Goal: Task Accomplishment & Management: Manage account settings

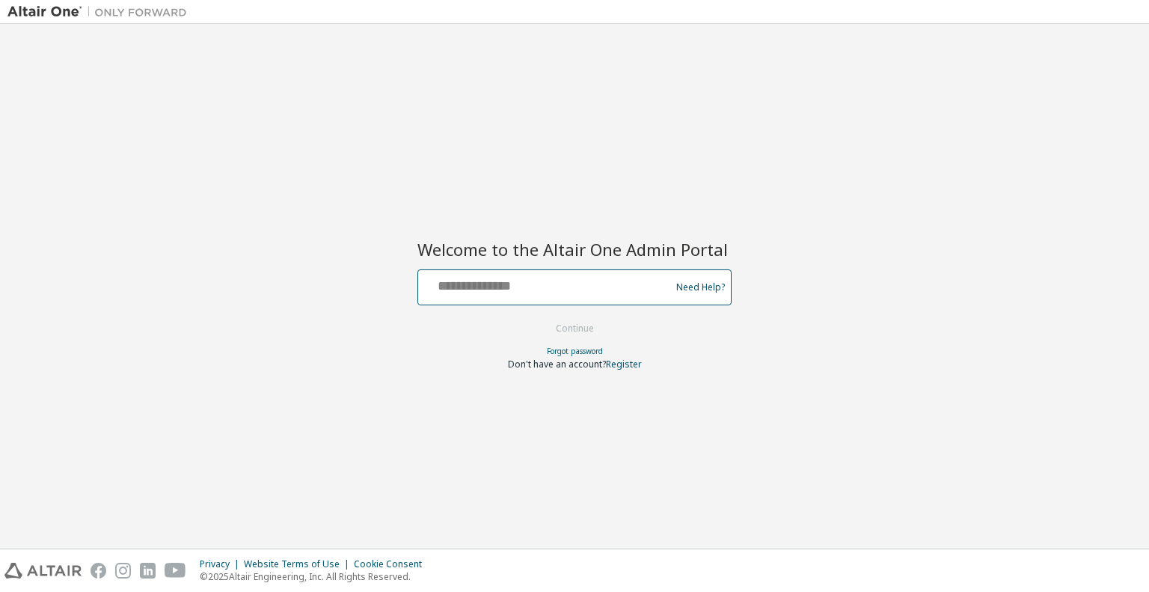
click at [601, 291] on input "text" at bounding box center [546, 284] width 245 height 22
type input "**********"
click at [596, 322] on button "Continue" at bounding box center [575, 328] width 70 height 22
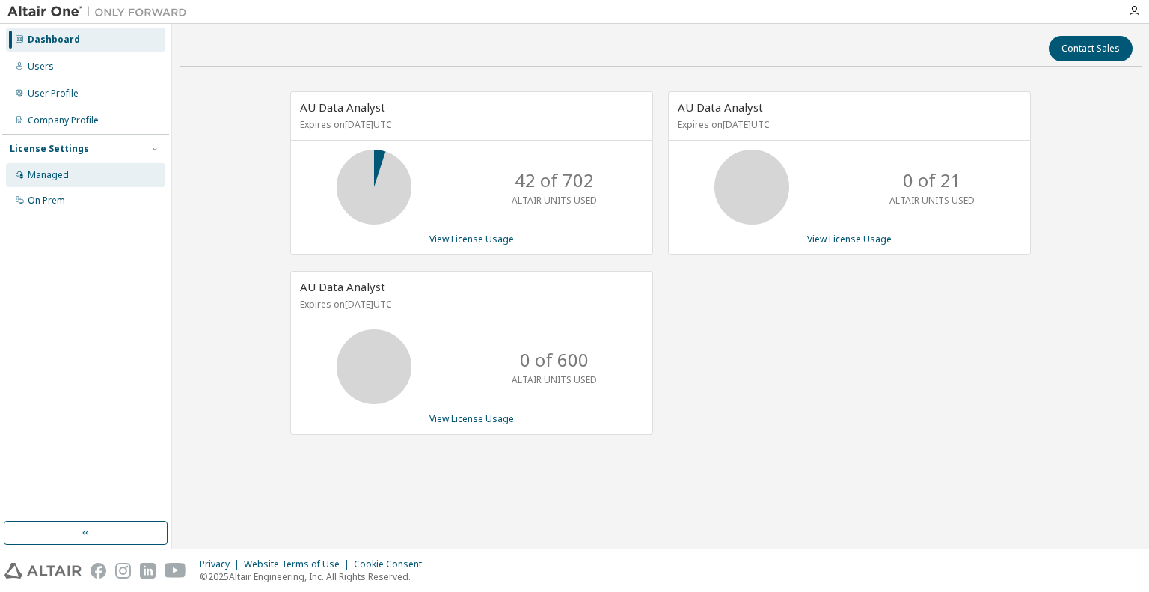
click at [67, 178] on div "Managed" at bounding box center [85, 175] width 159 height 24
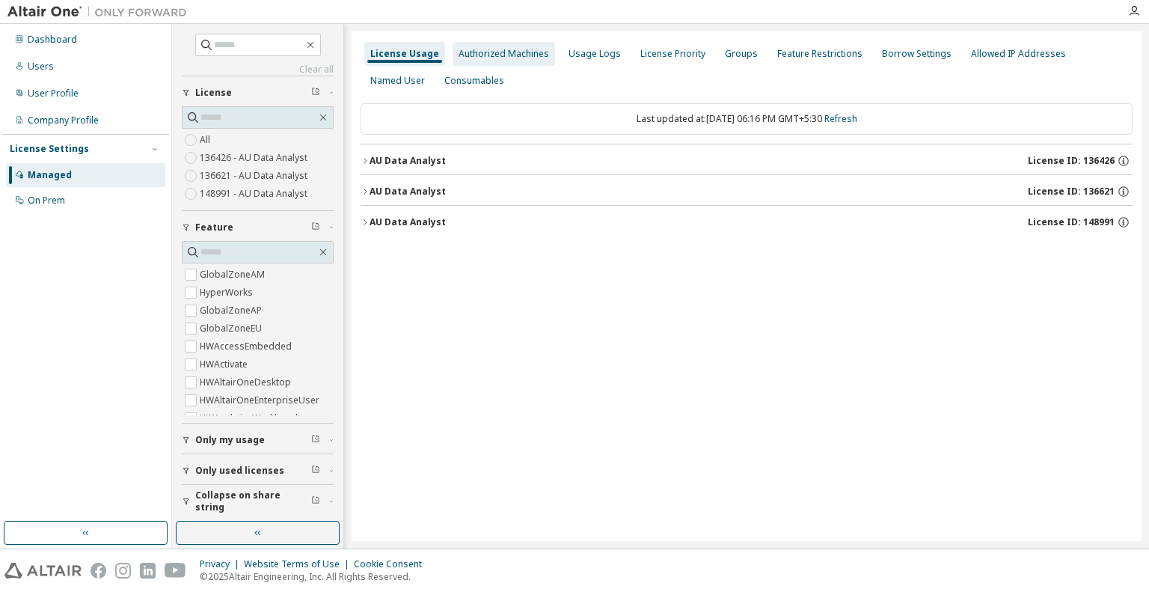
click at [518, 49] on div "Authorized Machines" at bounding box center [504, 54] width 91 height 12
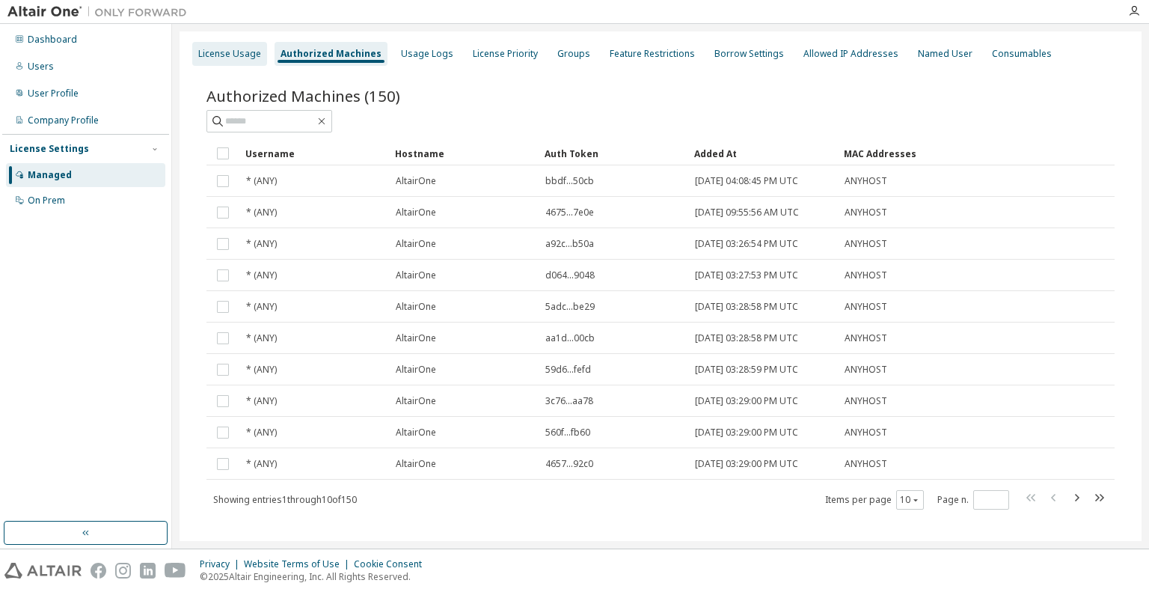
click at [239, 55] on div "License Usage" at bounding box center [229, 54] width 63 height 12
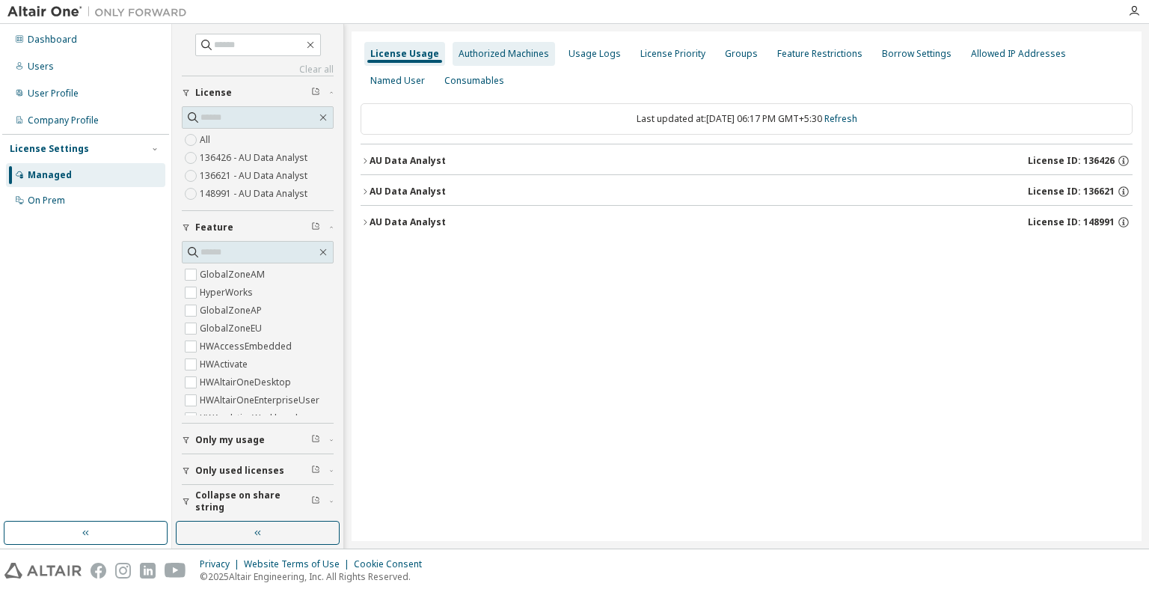
click at [473, 45] on div "Authorized Machines" at bounding box center [504, 54] width 102 height 24
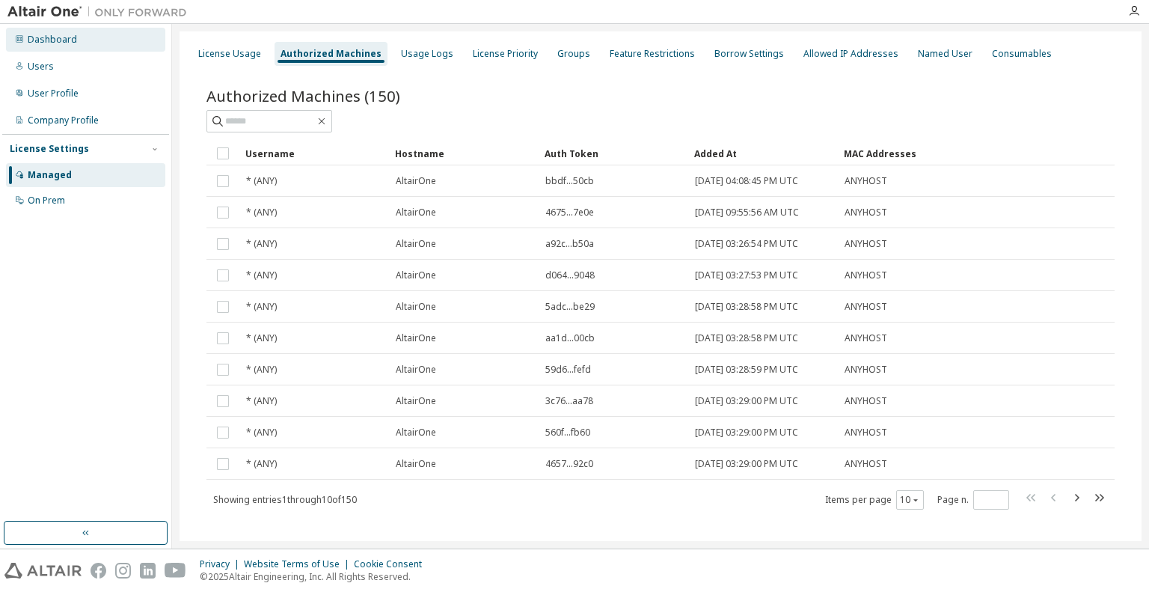
click at [40, 36] on div "Dashboard" at bounding box center [52, 40] width 49 height 12
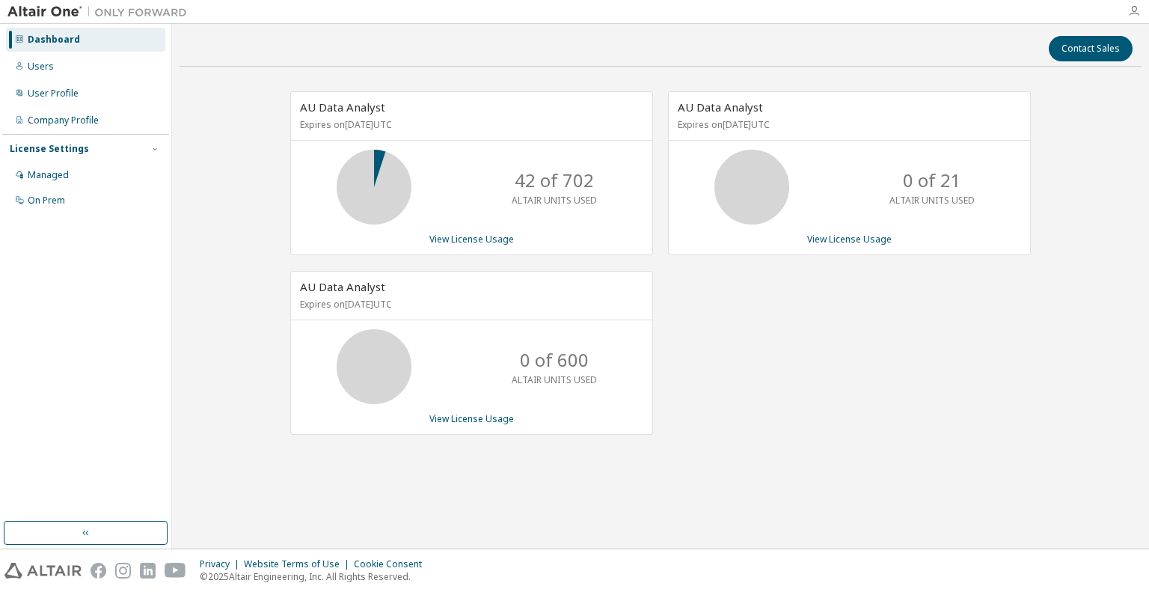
click at [1132, 13] on icon "button" at bounding box center [1134, 11] width 12 height 12
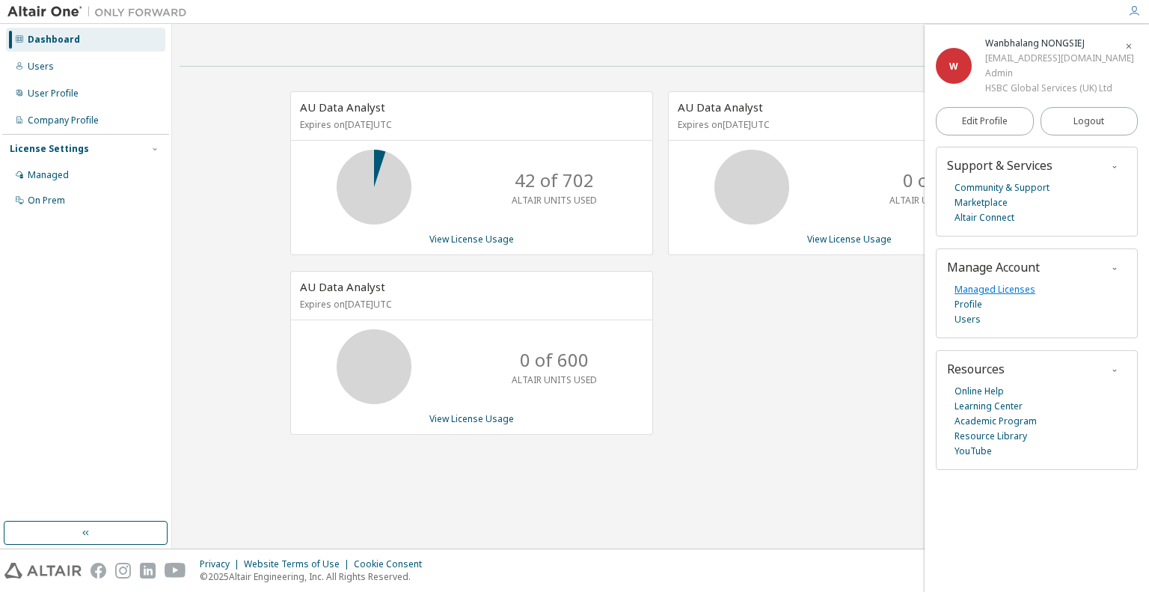
click at [999, 291] on link "Managed Licenses" at bounding box center [994, 289] width 81 height 15
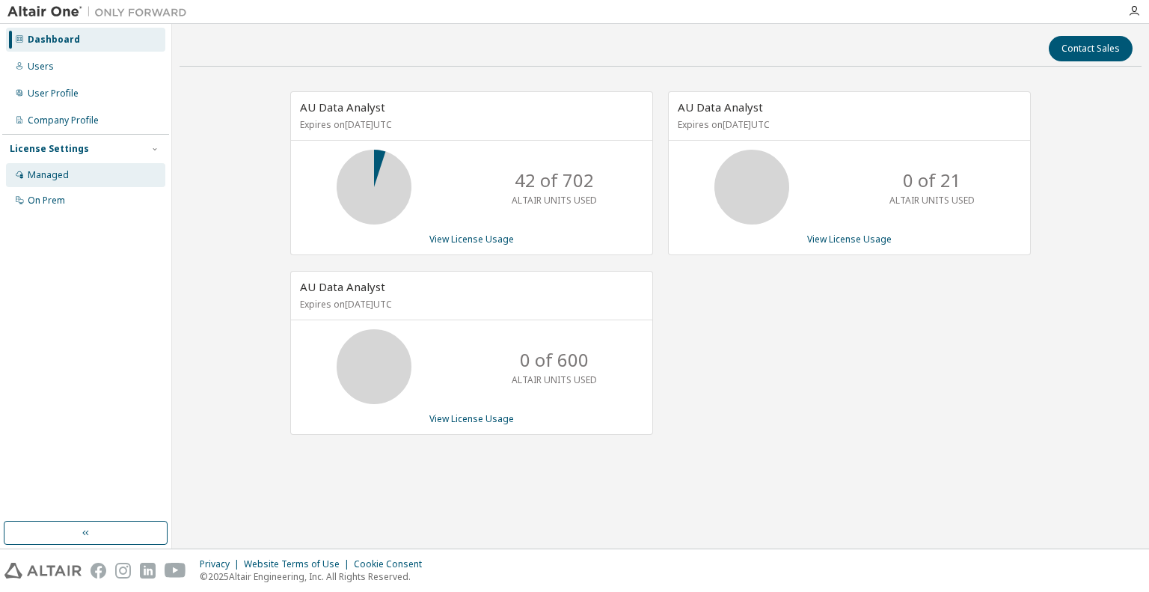
click at [57, 179] on div "Managed" at bounding box center [48, 175] width 41 height 12
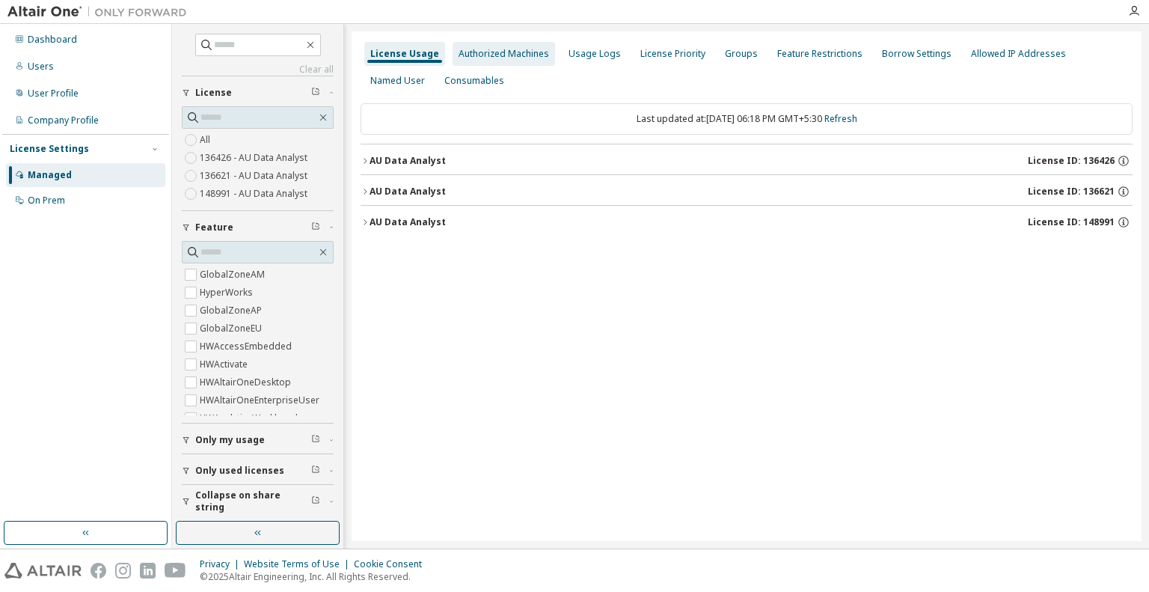
click at [502, 52] on div "Authorized Machines" at bounding box center [504, 54] width 91 height 12
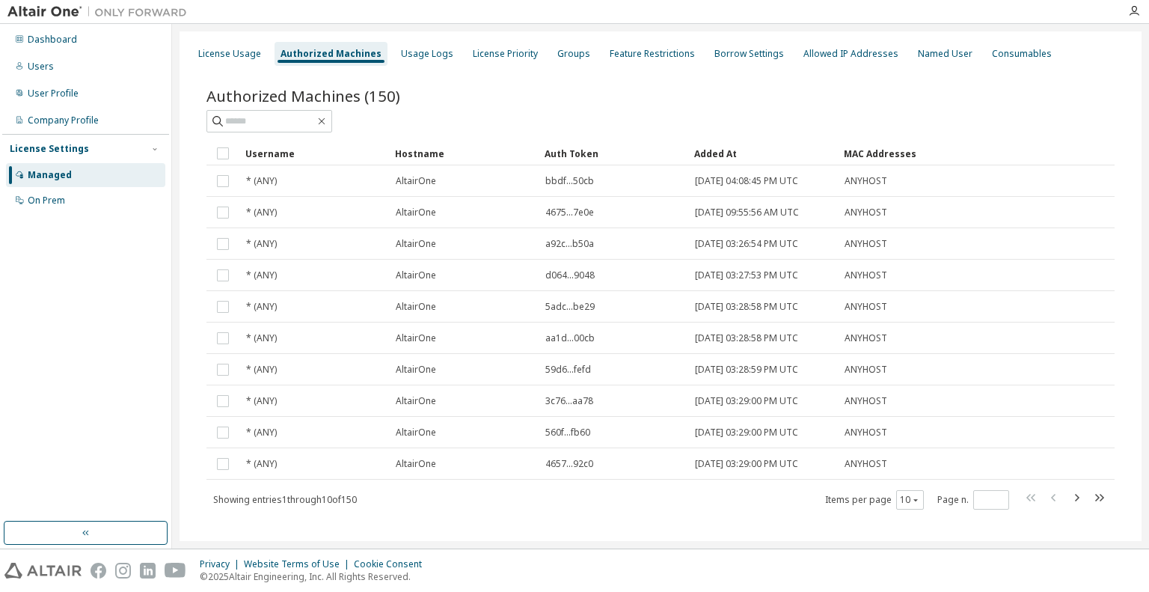
click at [64, 177] on div "Managed" at bounding box center [50, 175] width 44 height 12
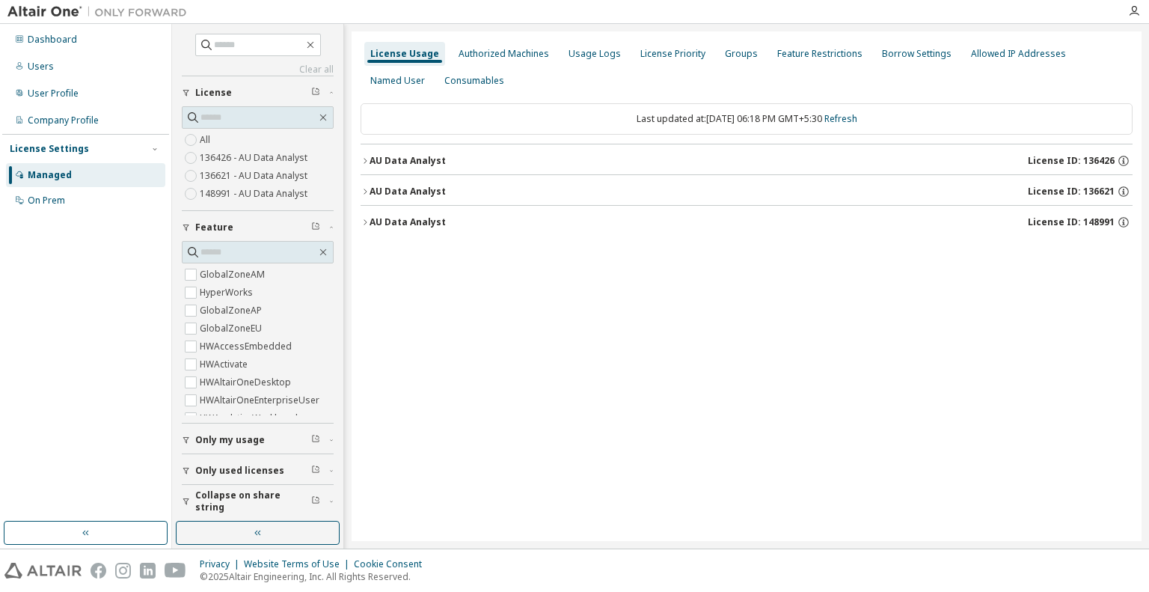
click at [419, 161] on div "AU Data Analyst" at bounding box center [408, 161] width 76 height 12
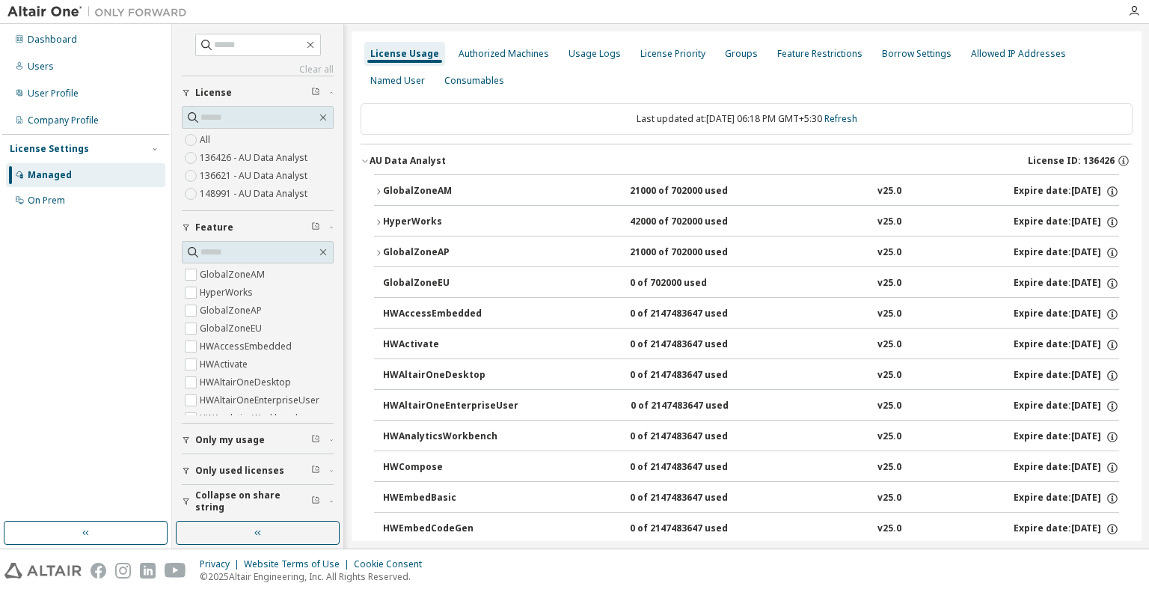
click at [419, 161] on div "AU Data Analyst" at bounding box center [408, 161] width 76 height 12
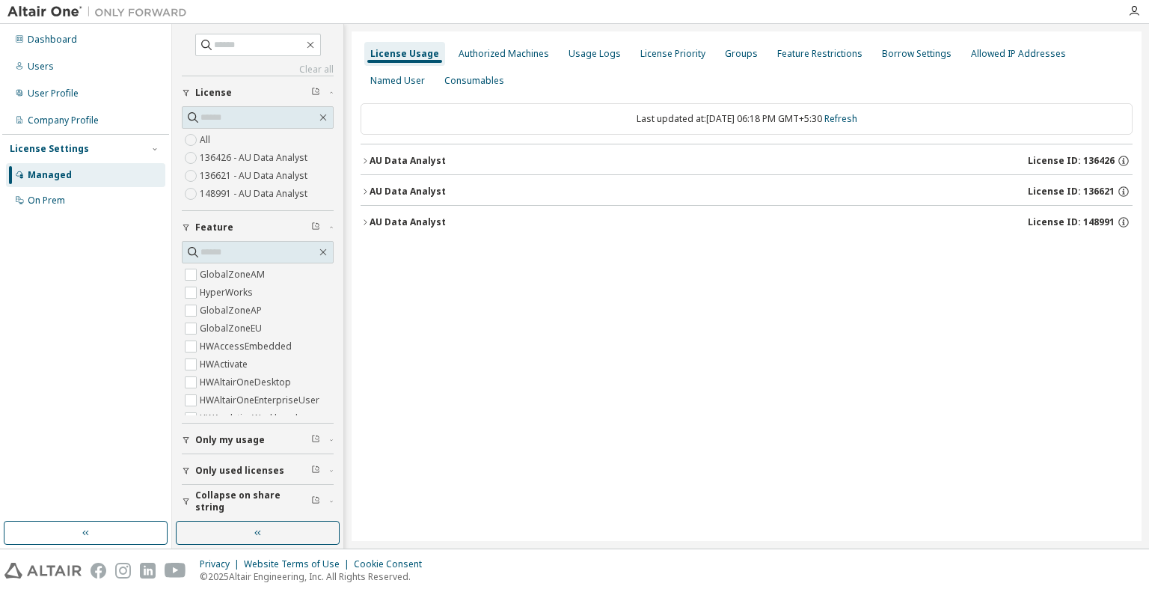
click at [445, 221] on div "AU Data Analyst License ID: 148991" at bounding box center [751, 221] width 763 height 13
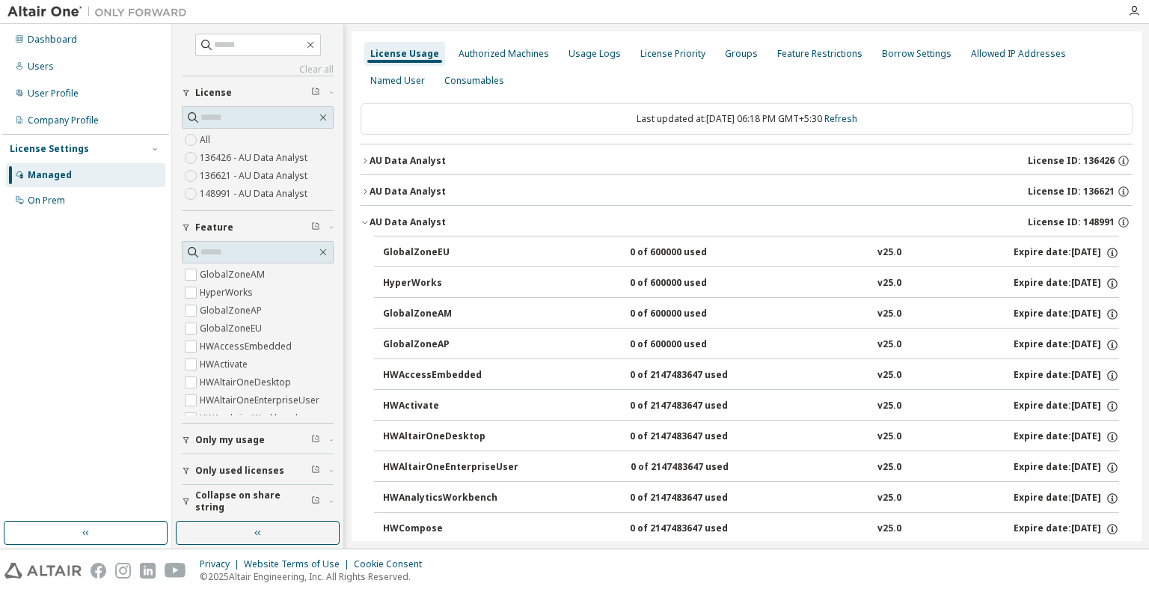
click at [1141, 10] on div at bounding box center [1134, 11] width 30 height 12
click at [1131, 11] on icon "button" at bounding box center [1134, 11] width 12 height 12
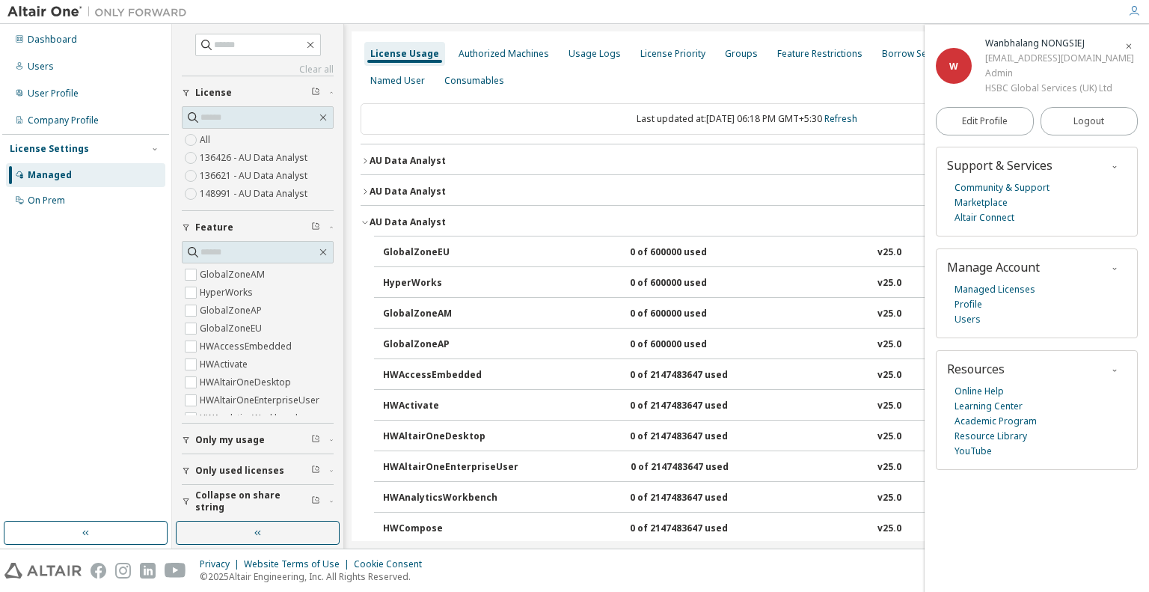
click at [1116, 266] on icon "button" at bounding box center [1114, 268] width 9 height 9
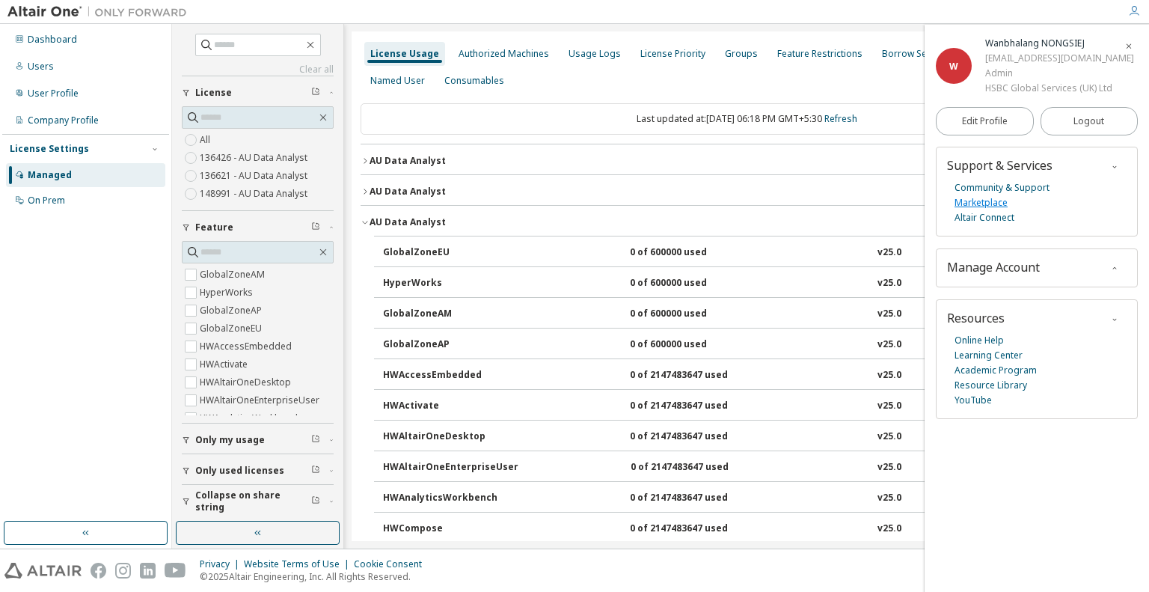
click at [990, 202] on link "Marketplace" at bounding box center [980, 202] width 53 height 15
click at [993, 270] on span "Manage Account" at bounding box center [993, 267] width 93 height 16
click at [1119, 269] on span "button" at bounding box center [1114, 268] width 15 height 16
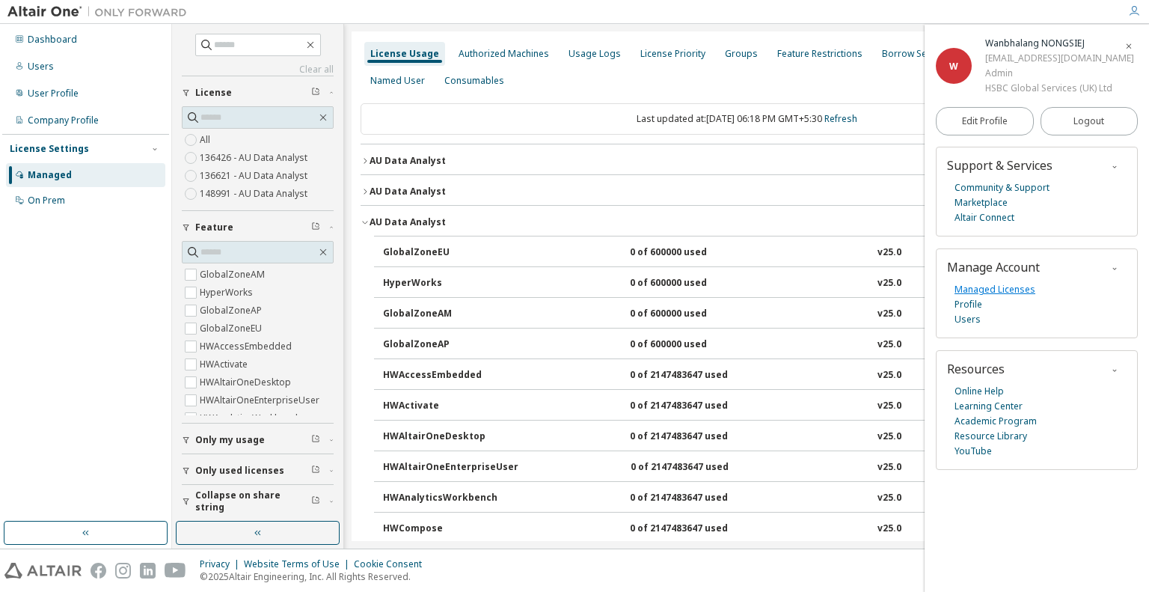
click at [1020, 286] on link "Managed Licenses" at bounding box center [994, 289] width 81 height 15
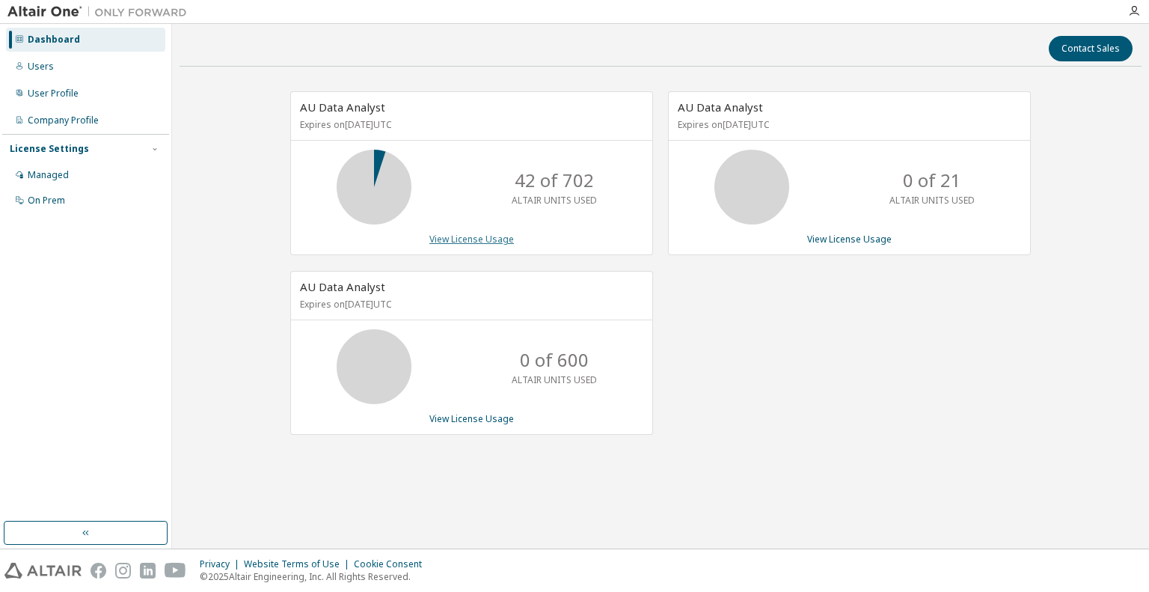
click at [485, 239] on link "View License Usage" at bounding box center [471, 239] width 85 height 13
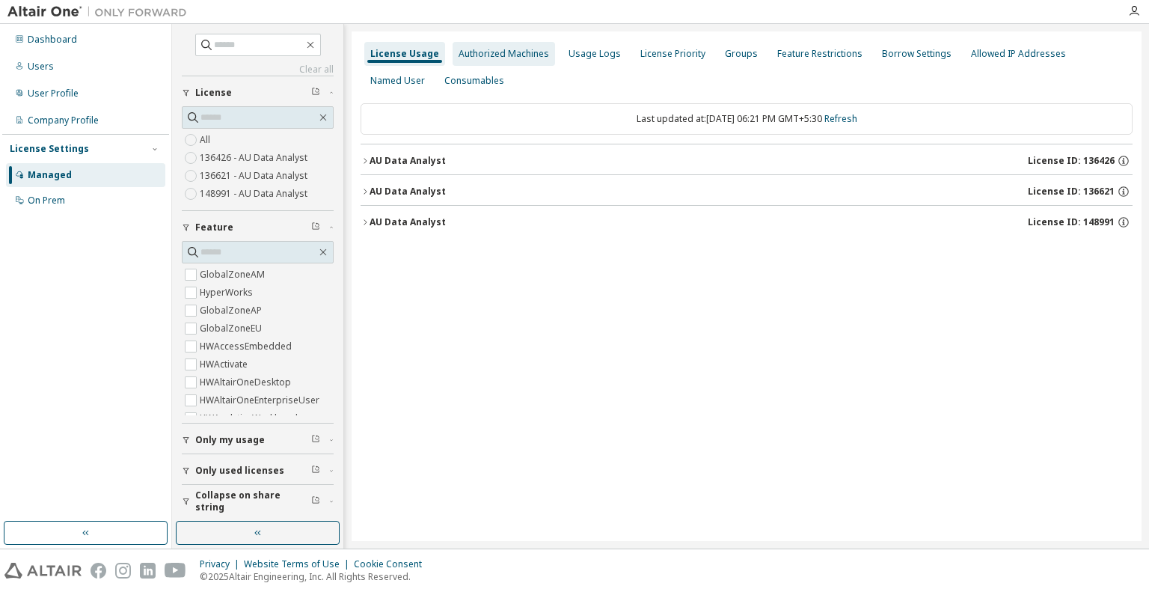
click at [512, 59] on div "Authorized Machines" at bounding box center [504, 54] width 91 height 12
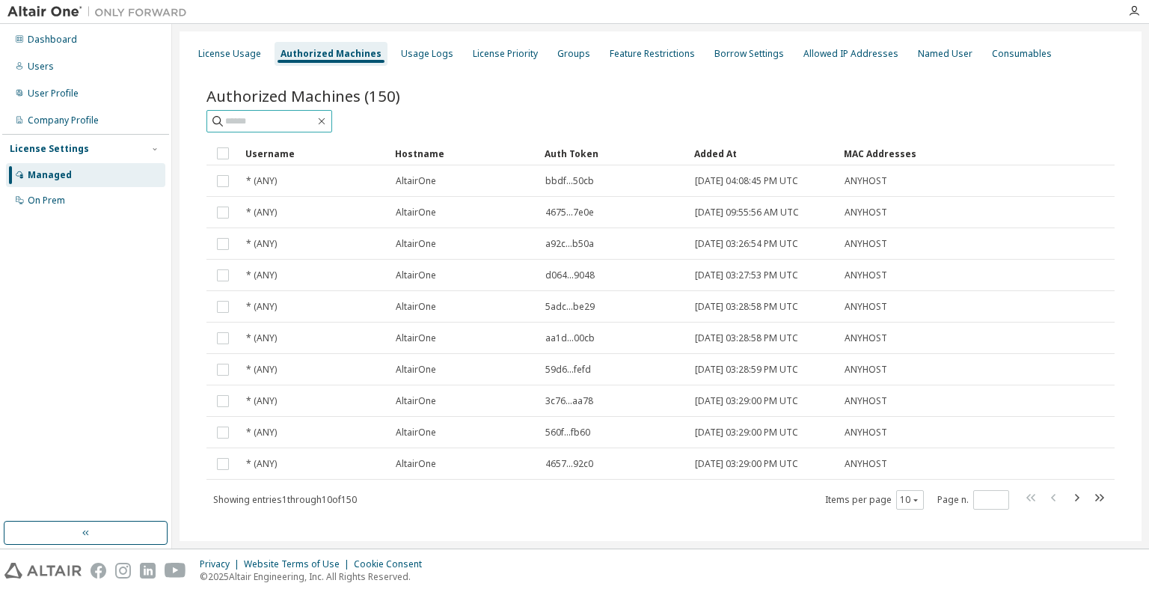
click at [315, 119] on input "text" at bounding box center [270, 121] width 90 height 15
click at [65, 198] on div "On Prem" at bounding box center [85, 200] width 159 height 24
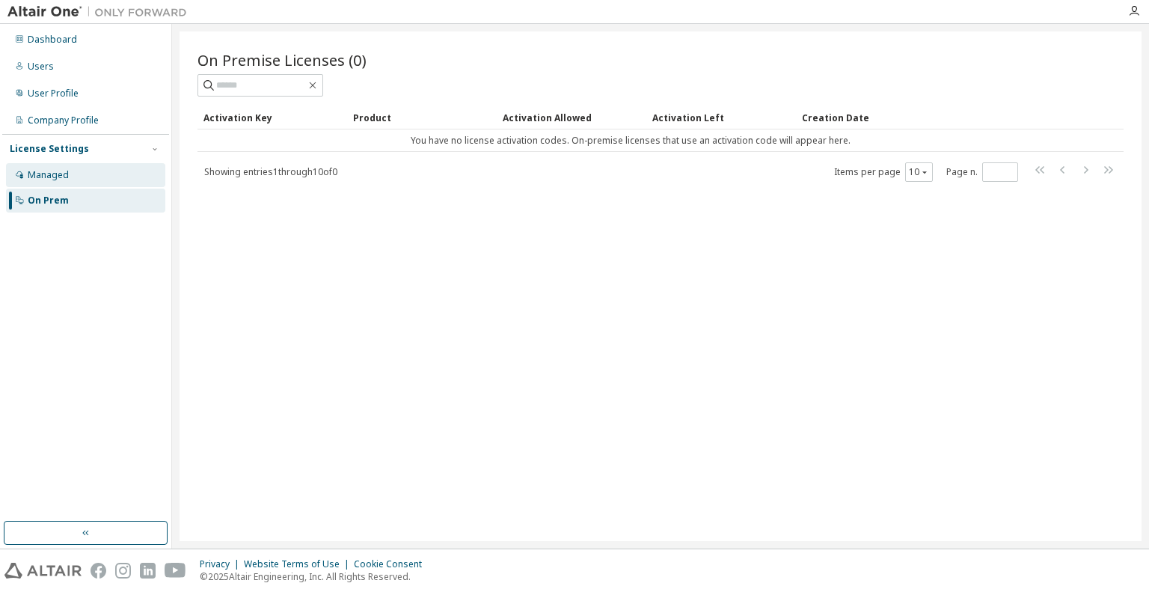
click at [73, 170] on div "Managed" at bounding box center [85, 175] width 159 height 24
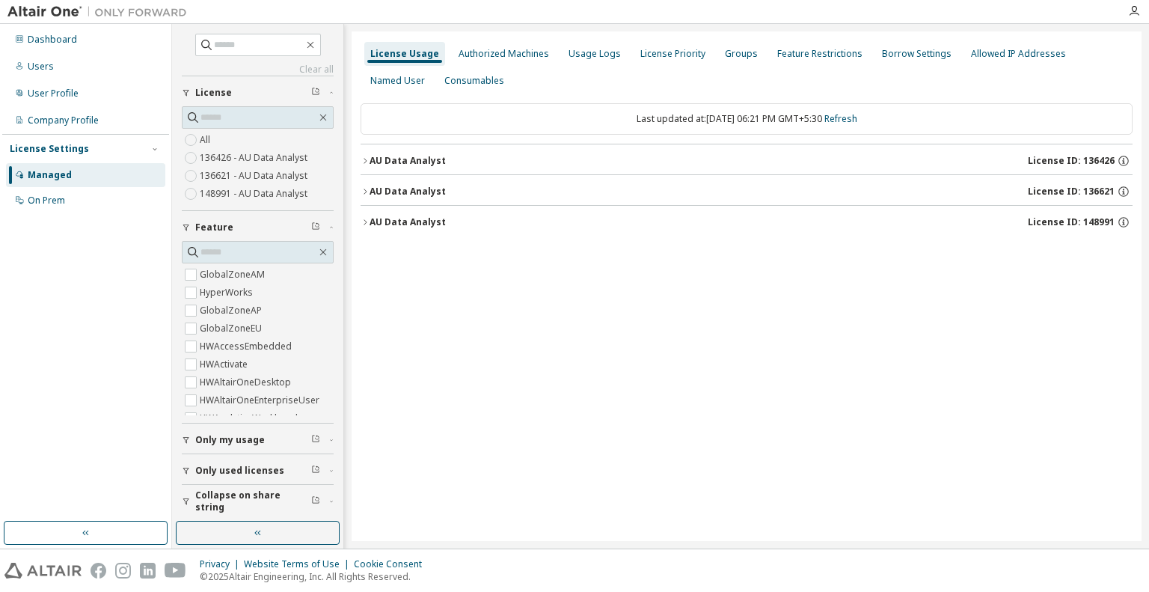
click at [246, 153] on label "136426 - AU Data Analyst" at bounding box center [255, 158] width 111 height 18
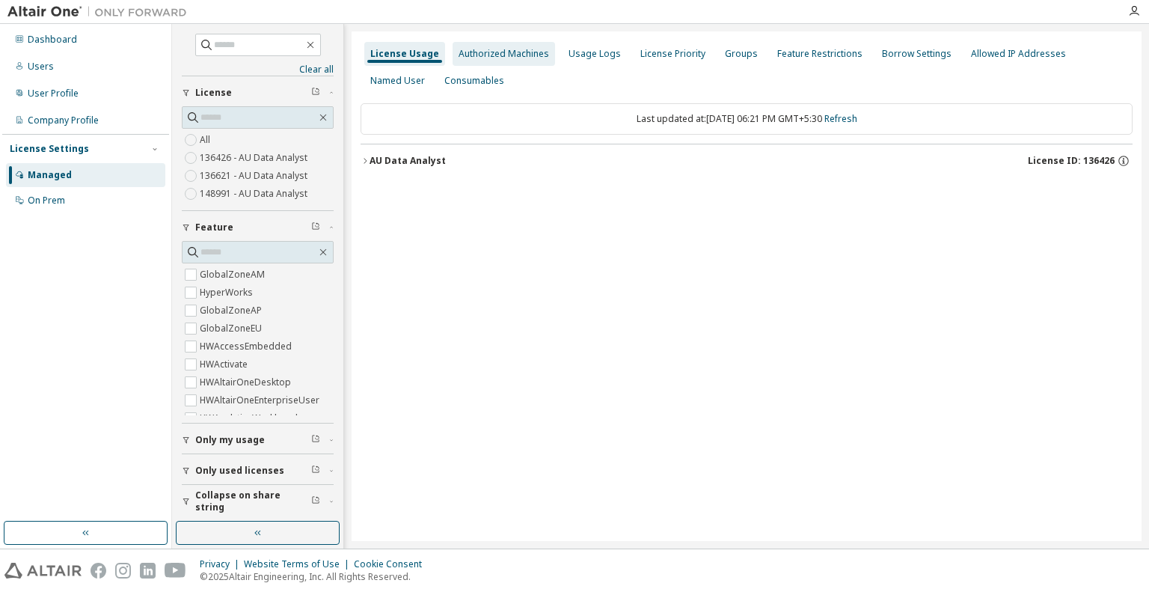
click at [496, 52] on div "Authorized Machines" at bounding box center [504, 54] width 91 height 12
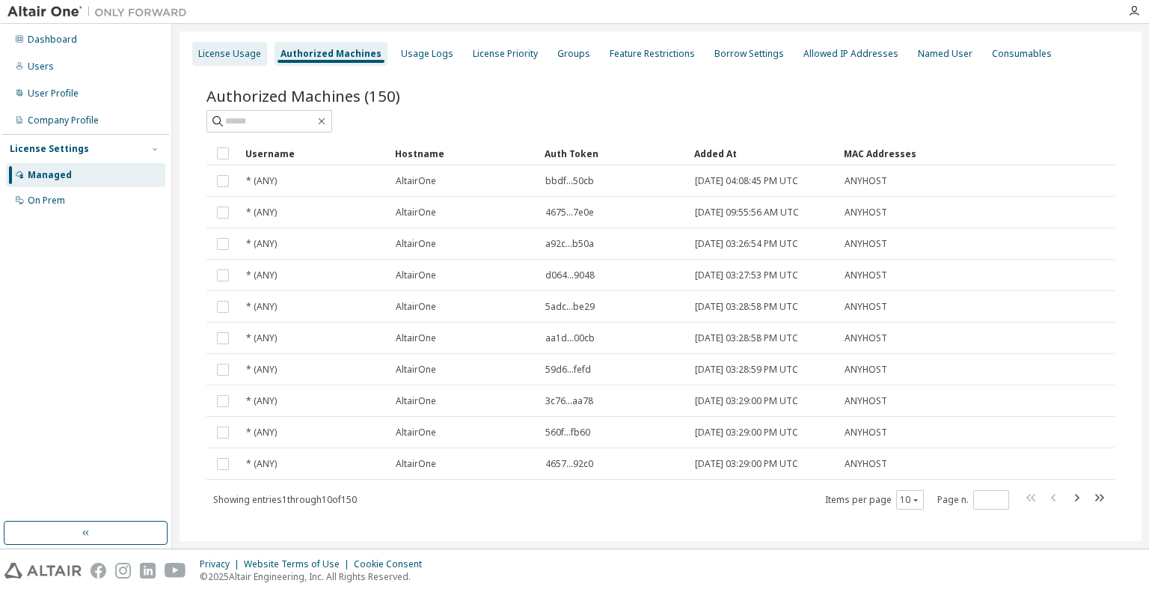
click at [230, 58] on div "License Usage" at bounding box center [229, 54] width 63 height 12
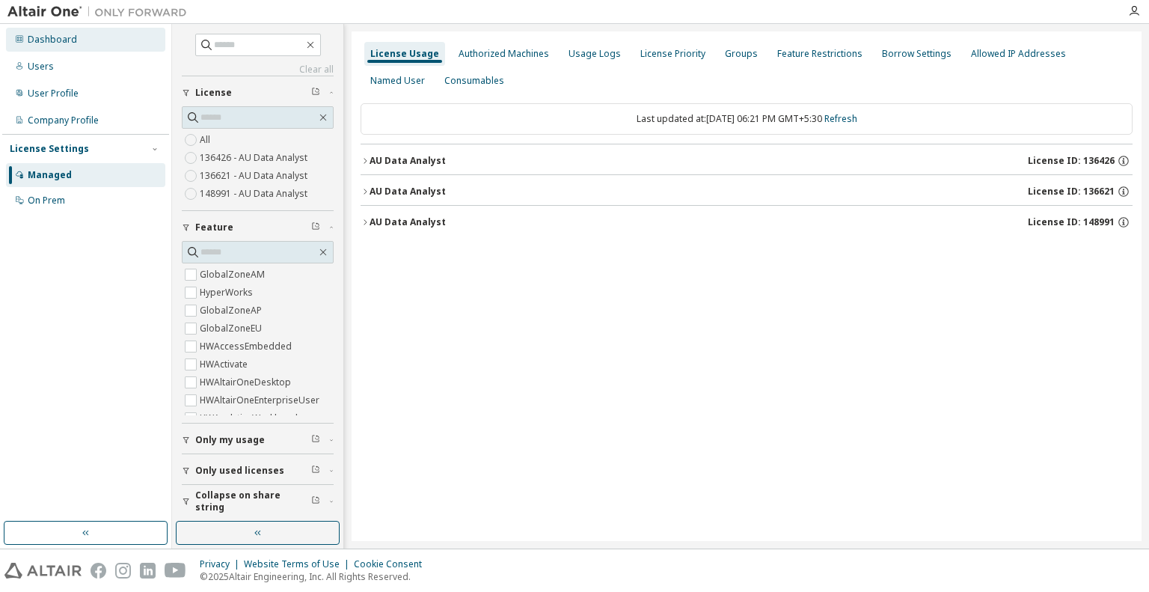
click at [67, 42] on div "Dashboard" at bounding box center [52, 40] width 49 height 12
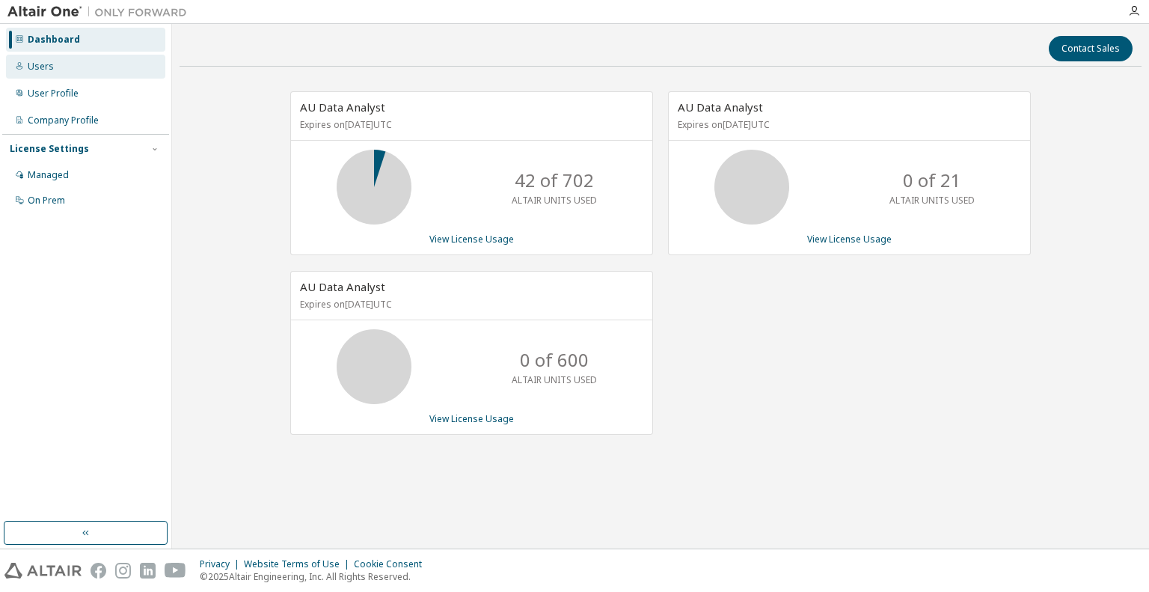
click at [49, 71] on div "Users" at bounding box center [41, 67] width 26 height 12
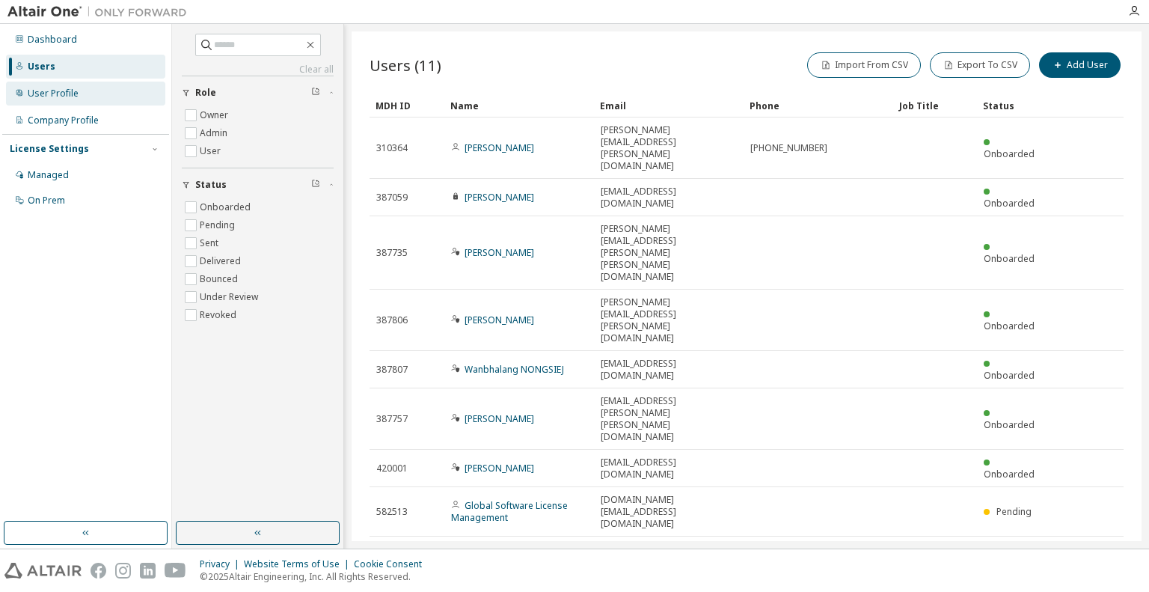
click at [49, 99] on div "User Profile" at bounding box center [85, 94] width 159 height 24
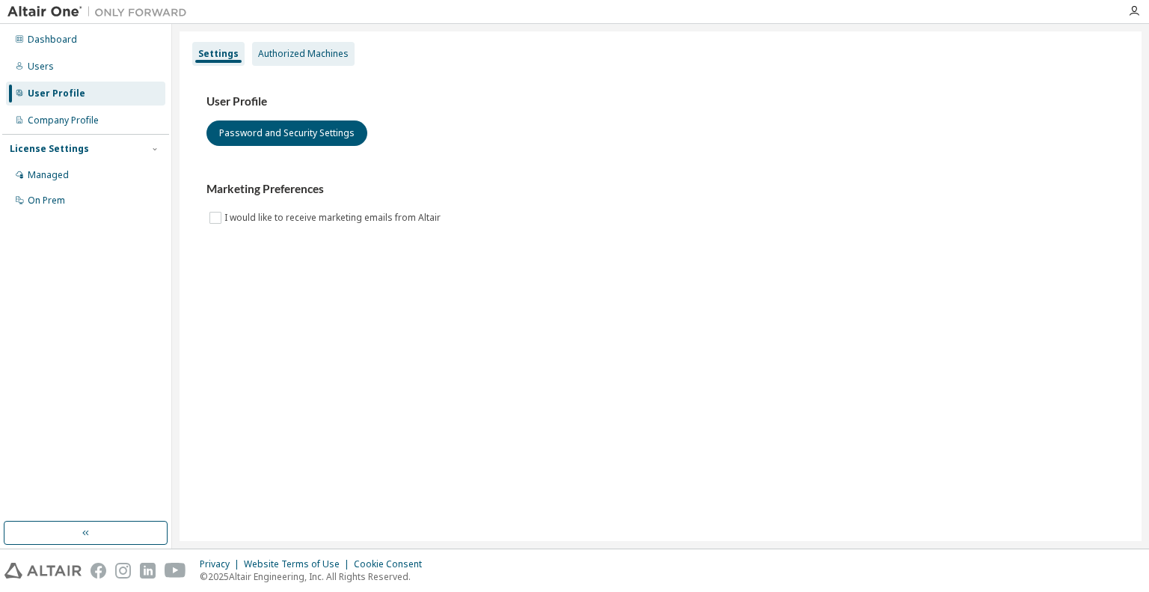
click at [316, 52] on div "Authorized Machines" at bounding box center [303, 54] width 91 height 12
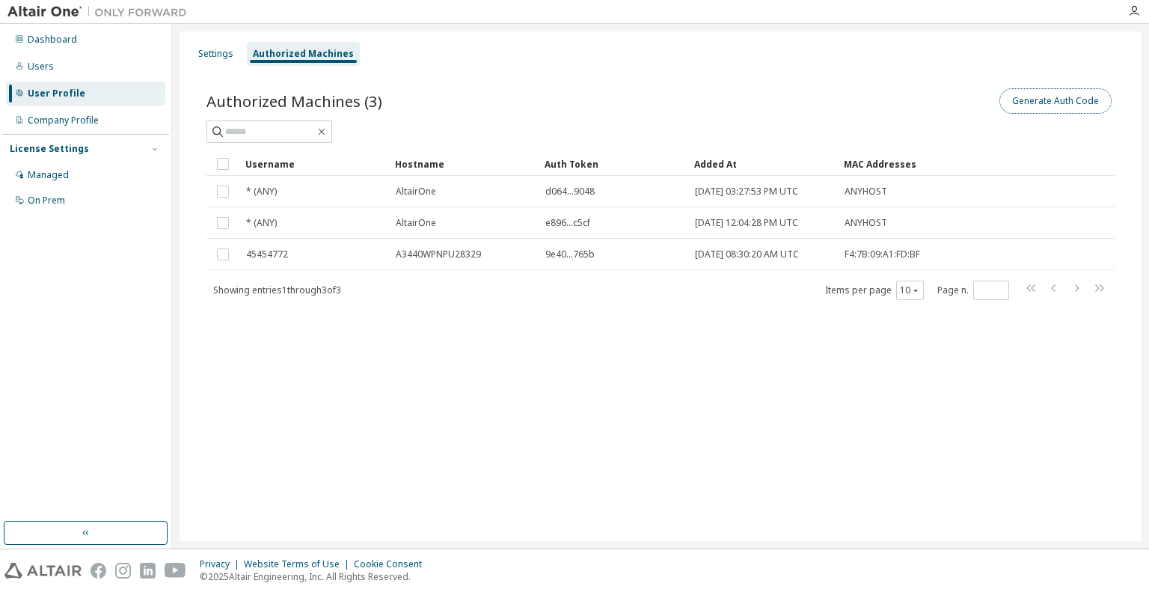
click at [1059, 104] on button "Generate Auth Code" at bounding box center [1055, 100] width 112 height 25
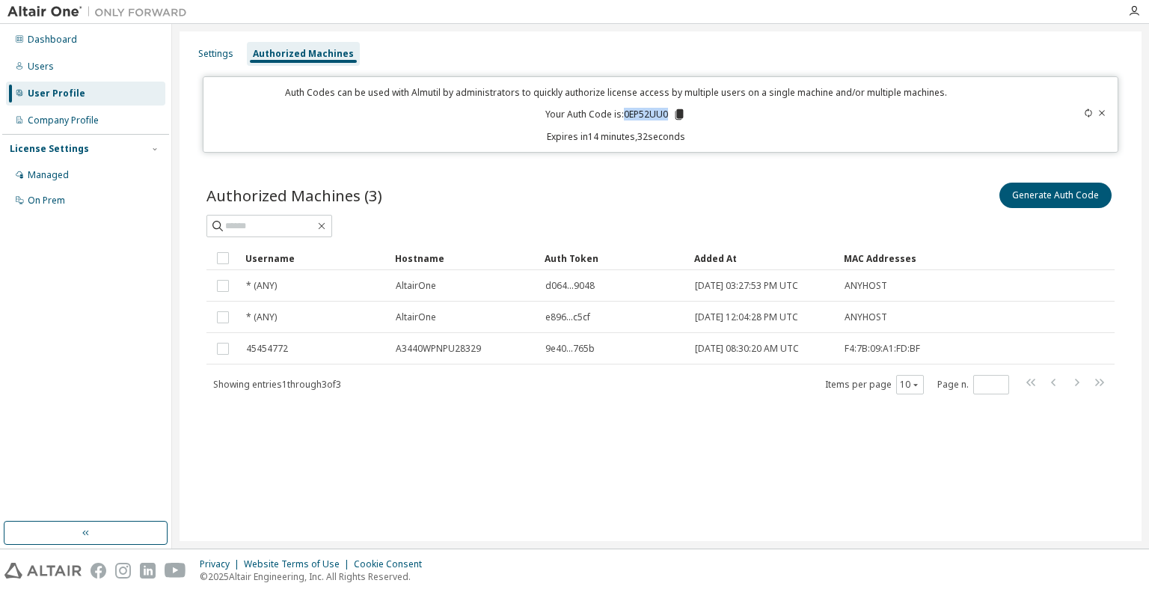
drag, startPoint x: 666, startPoint y: 114, endPoint x: 623, endPoint y: 116, distance: 43.4
click at [623, 116] on p "Your Auth Code is: 0EP52UU0" at bounding box center [615, 114] width 141 height 13
copy p "0EP52UU0"
